Goal: Use online tool/utility

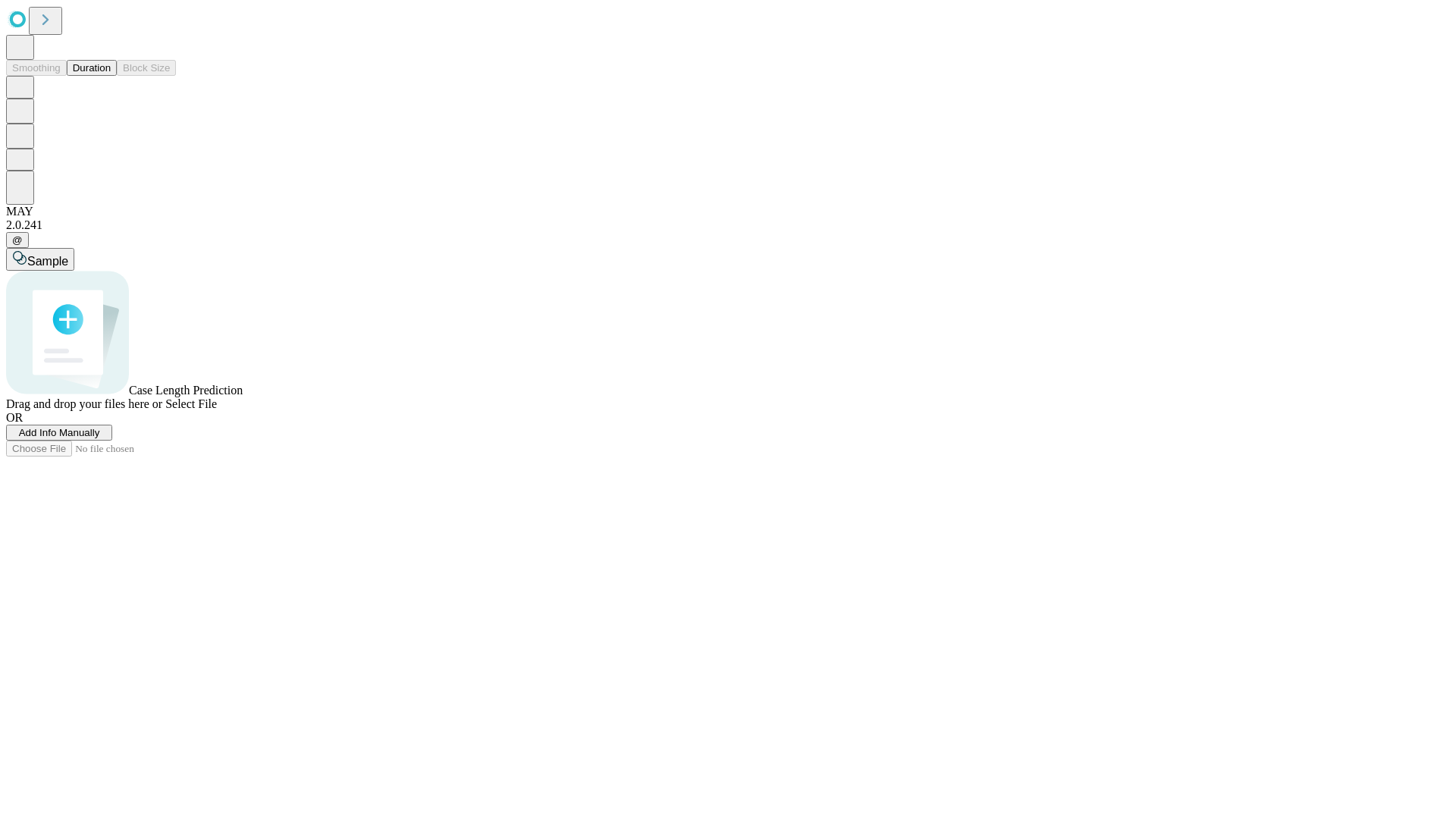
click at [111, 76] on button "Duration" at bounding box center [92, 68] width 50 height 16
click at [68, 255] on span "Sample" at bounding box center [47, 261] width 41 height 13
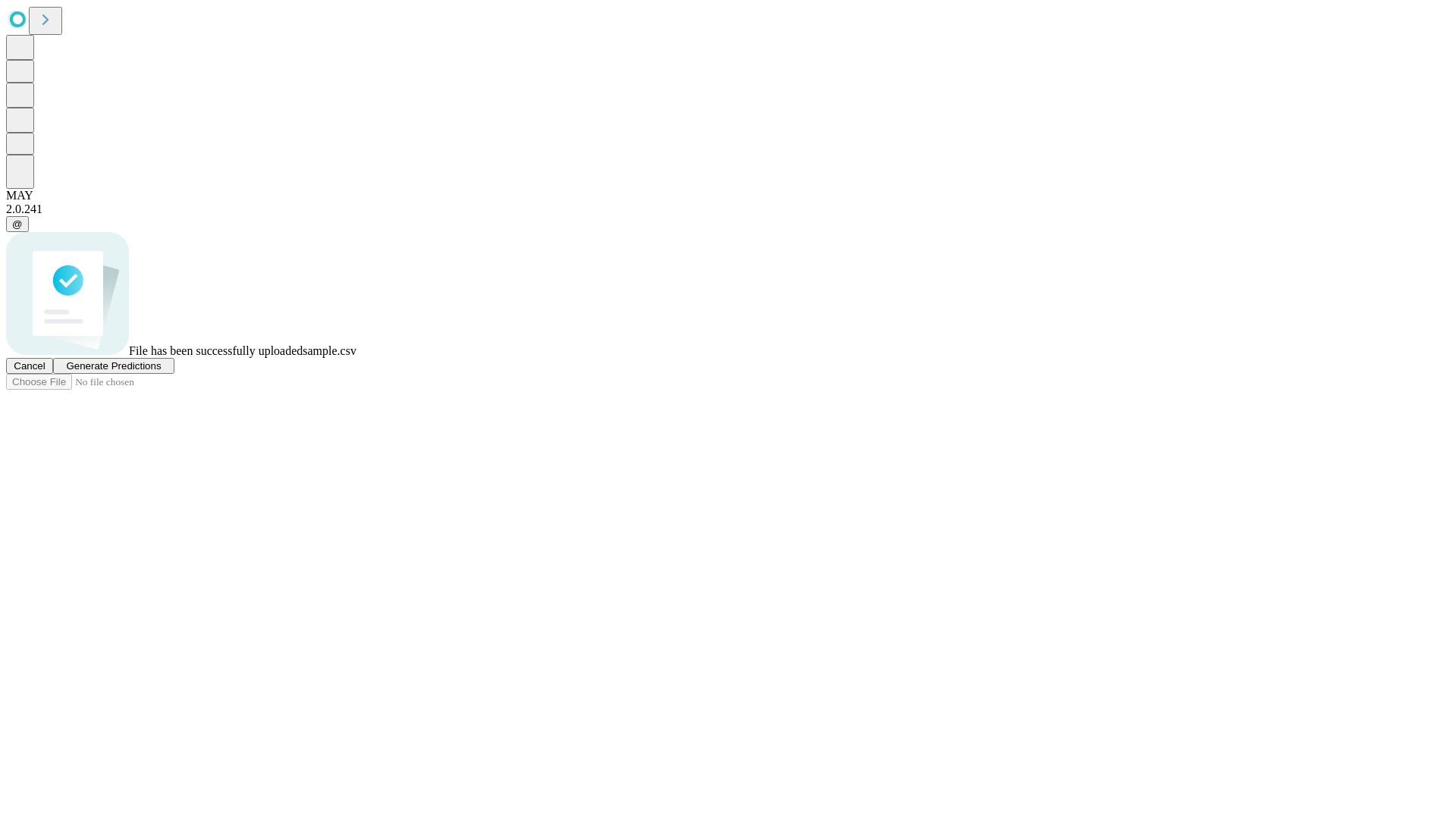
click at [160, 372] on span "Generate Predictions" at bounding box center [113, 365] width 95 height 11
